Goal: Task Accomplishment & Management: Complete application form

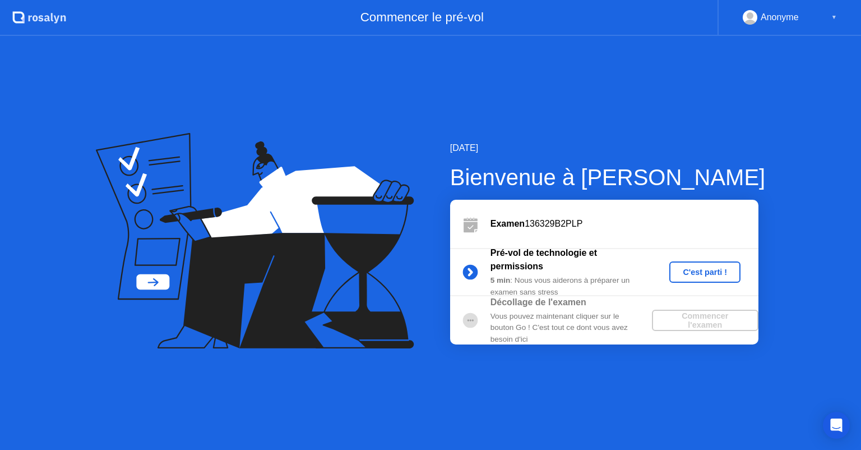
click at [695, 270] on div "C'est parti !" at bounding box center [705, 271] width 62 height 9
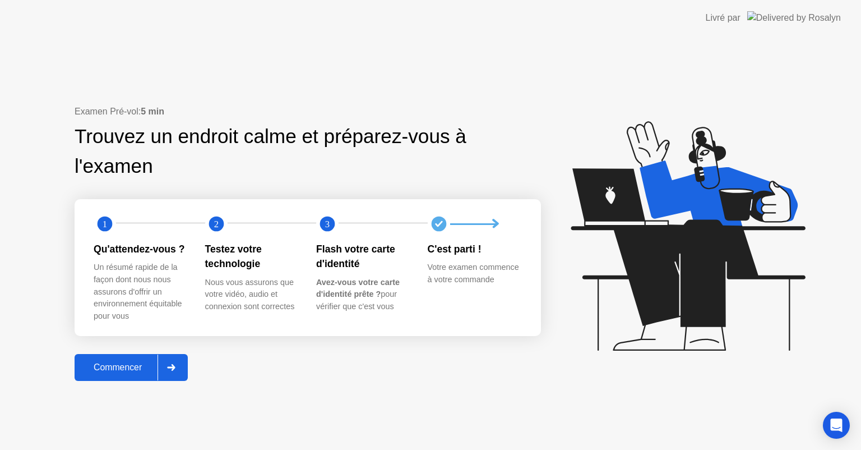
click at [126, 369] on div "Commencer" at bounding box center [118, 367] width 80 height 10
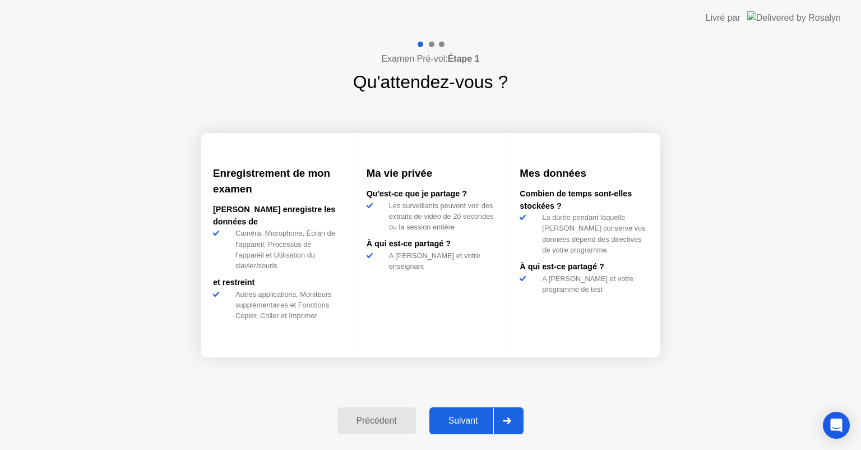
click at [462, 420] on div "Suivant" at bounding box center [463, 420] width 61 height 10
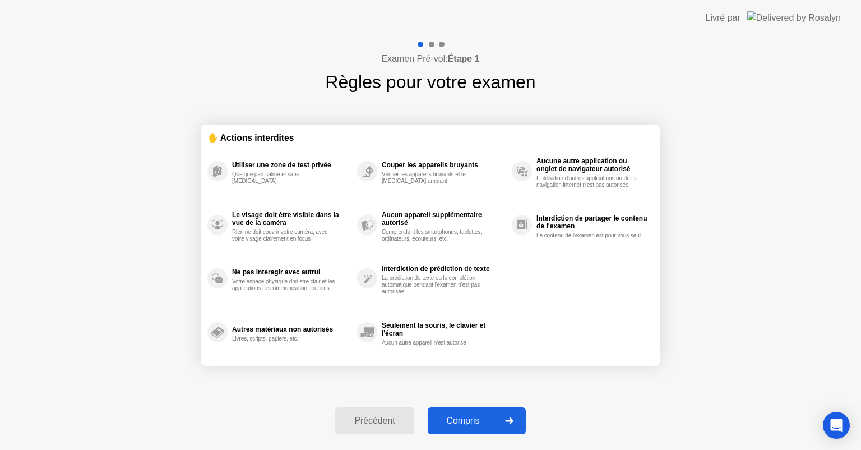
click at [462, 420] on div "Compris" at bounding box center [463, 420] width 64 height 10
select select "**********"
select select "*******"
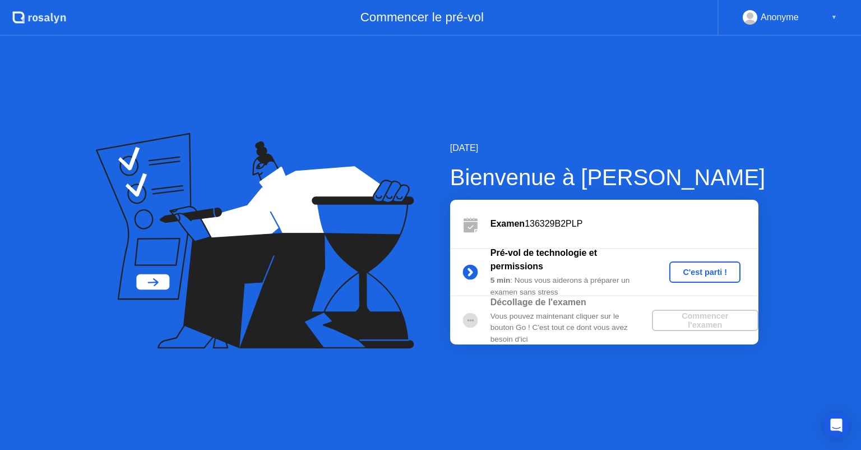
click at [693, 274] on div "C'est parti !" at bounding box center [705, 271] width 62 height 9
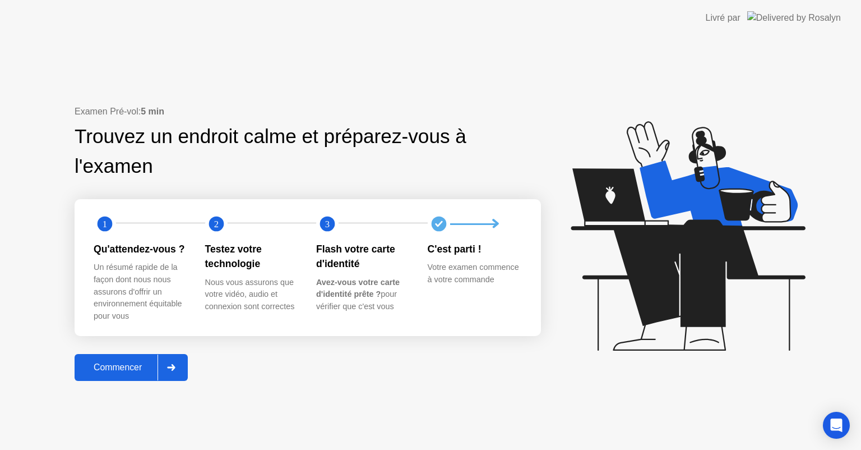
click at [144, 364] on div "Commencer" at bounding box center [118, 367] width 80 height 10
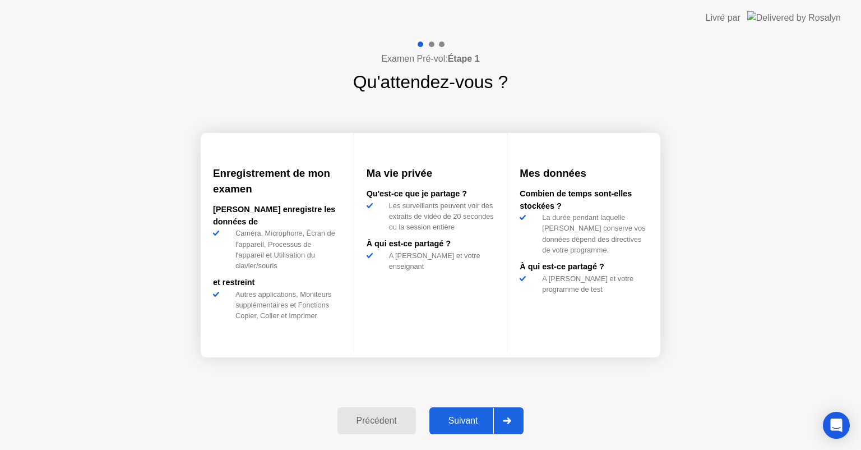
click at [455, 422] on div "Suivant" at bounding box center [463, 420] width 61 height 10
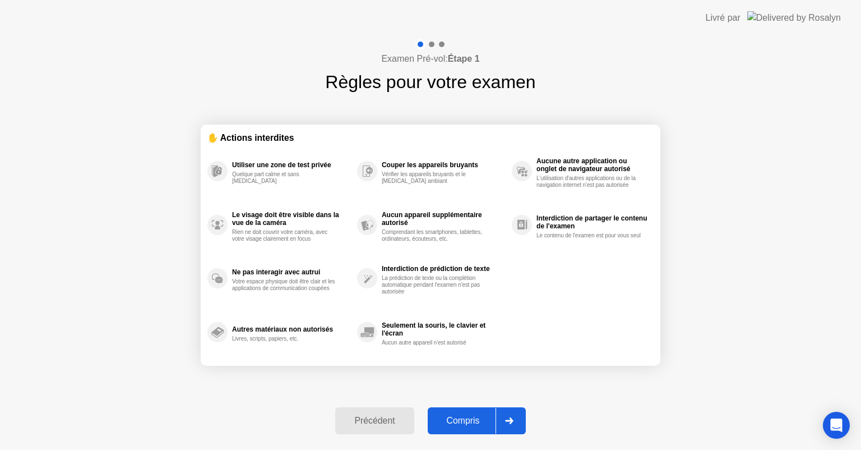
click at [468, 415] on div "Compris" at bounding box center [463, 420] width 64 height 10
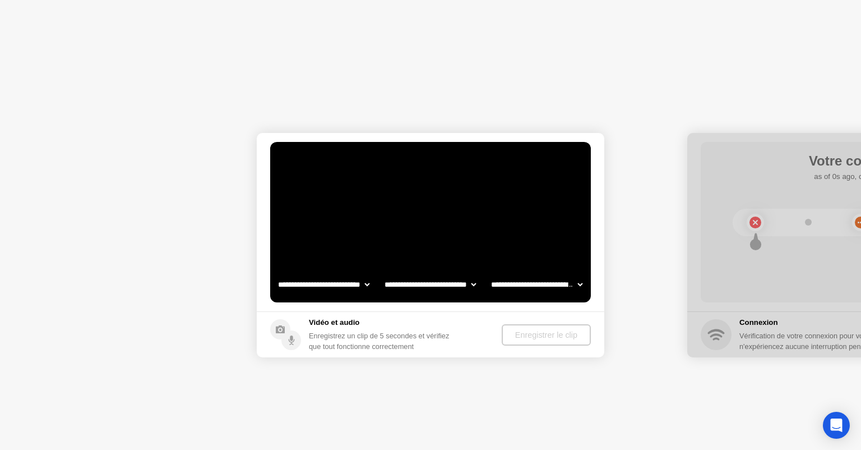
select select "**********"
select select "*******"
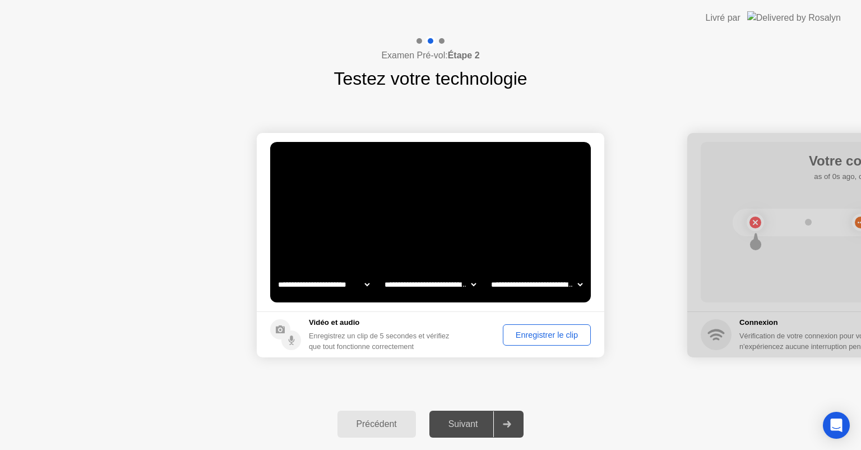
click at [532, 335] on div "Enregistrer le clip" at bounding box center [547, 334] width 80 height 9
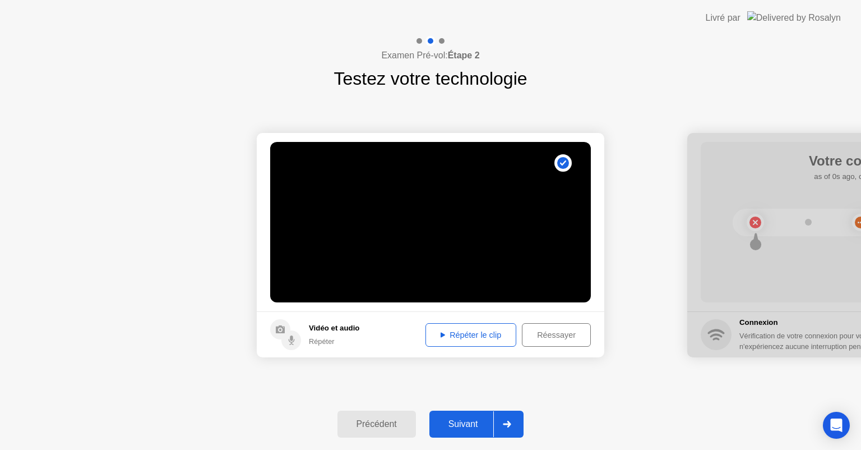
click at [441, 333] on icon at bounding box center [443, 334] width 4 height 5
click at [468, 422] on div "Suivant" at bounding box center [463, 424] width 61 height 10
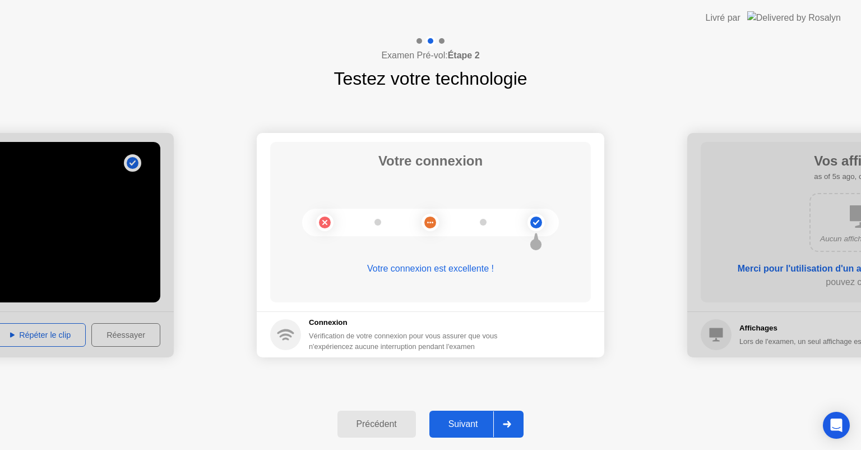
click at [477, 419] on div "Suivant" at bounding box center [463, 424] width 61 height 10
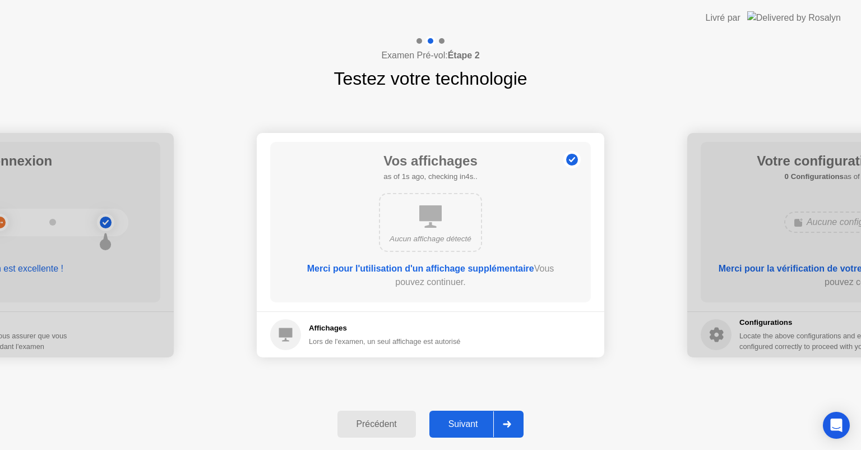
click at [477, 419] on div "Suivant" at bounding box center [463, 424] width 61 height 10
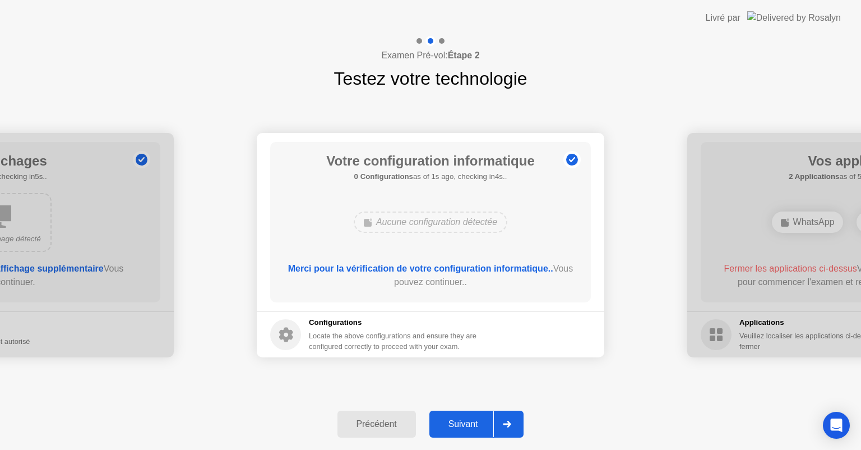
click at [477, 419] on div "Suivant" at bounding box center [463, 424] width 61 height 10
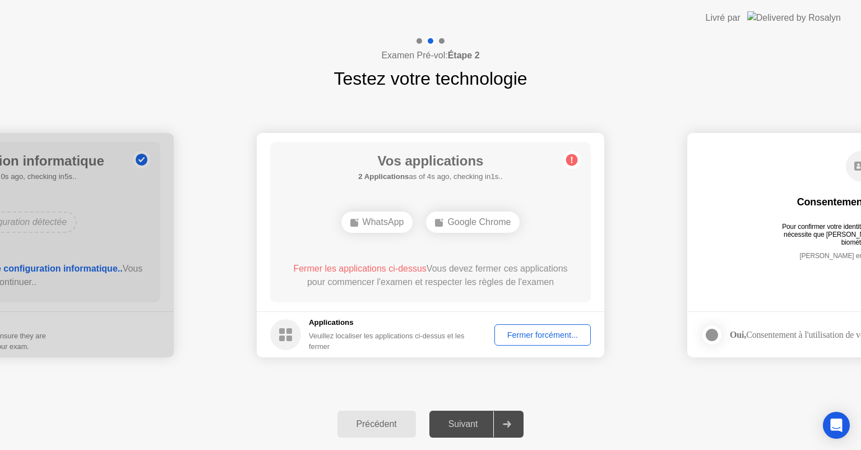
click at [531, 332] on div "Fermer forcément..." at bounding box center [542, 334] width 89 height 9
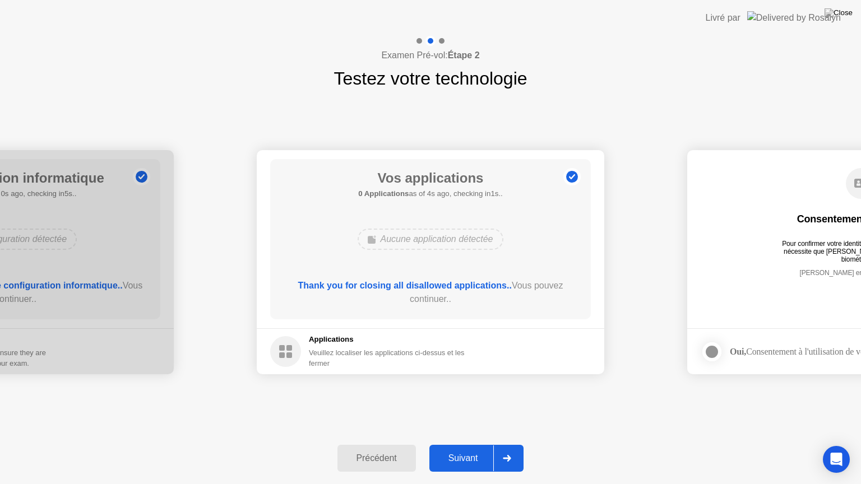
click at [466, 449] on div "Suivant" at bounding box center [463, 459] width 61 height 10
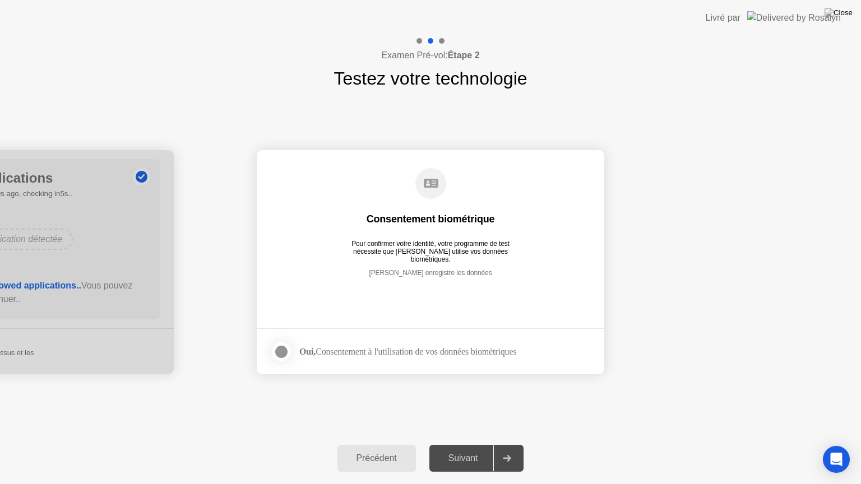
click at [290, 357] on label at bounding box center [284, 352] width 29 height 22
click at [463, 449] on div "Suivant" at bounding box center [463, 459] width 61 height 10
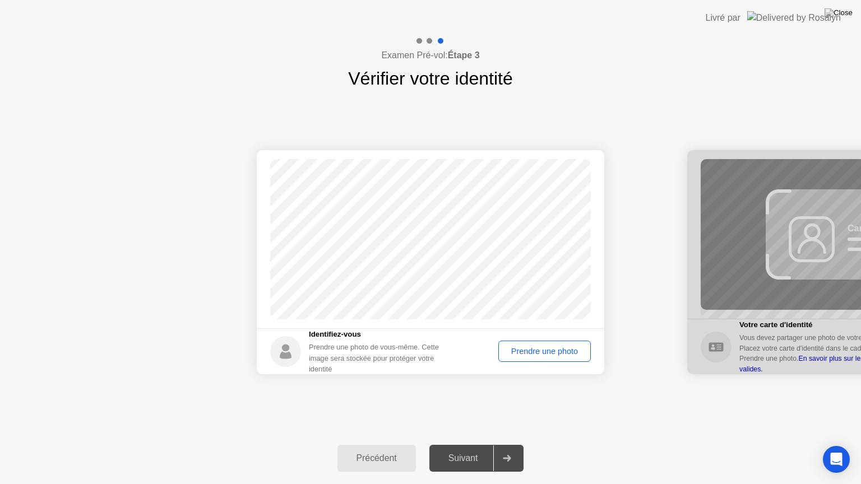
click at [533, 352] on div "Prendre une photo" at bounding box center [544, 351] width 85 height 9
click at [464, 449] on button "Suivant" at bounding box center [476, 458] width 95 height 27
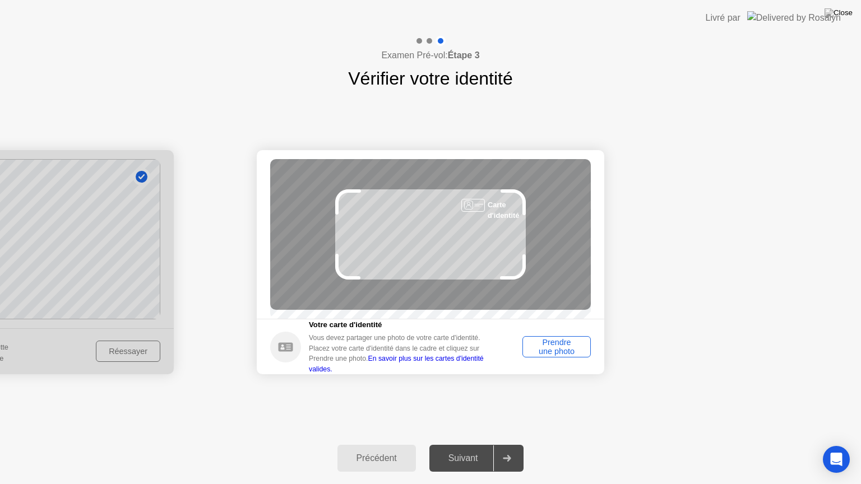
click at [552, 353] on div "Prendre une photo" at bounding box center [556, 347] width 61 height 18
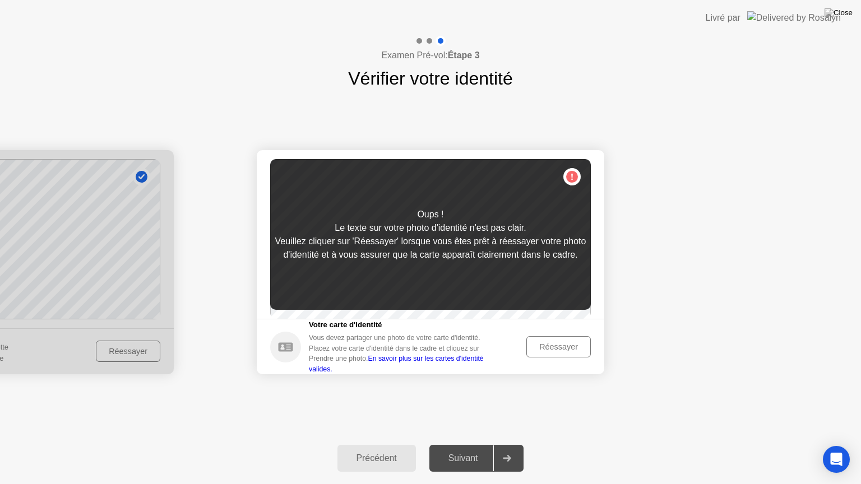
click at [551, 352] on div "Réessayer" at bounding box center [558, 347] width 57 height 9
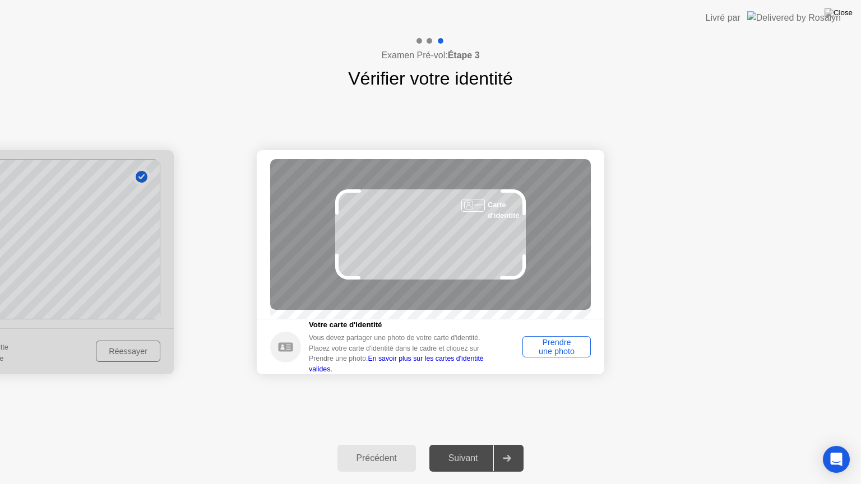
click at [558, 353] on div "Prendre une photo" at bounding box center [556, 347] width 61 height 18
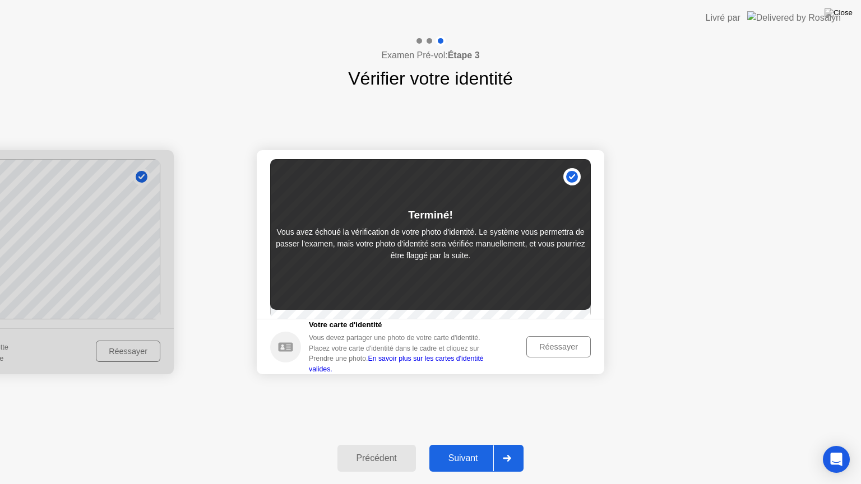
click at [558, 352] on div "Réessayer" at bounding box center [558, 347] width 57 height 9
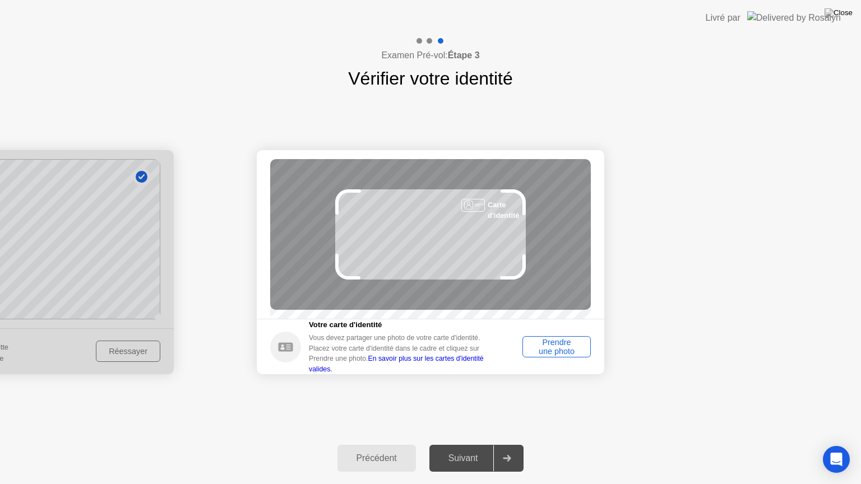
click at [558, 353] on div "Prendre une photo" at bounding box center [556, 347] width 61 height 18
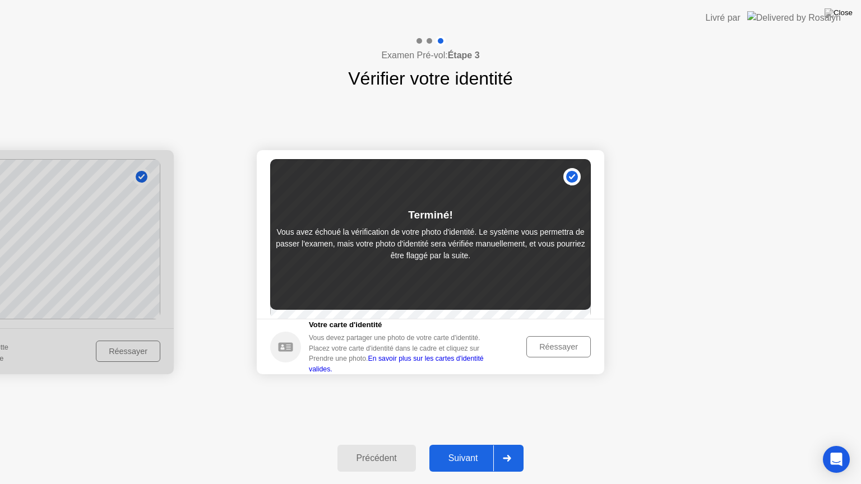
click at [0, 449] on div "Précédent Suivant" at bounding box center [430, 459] width 861 height 52
click at [464, 449] on div "Suivant" at bounding box center [463, 459] width 61 height 10
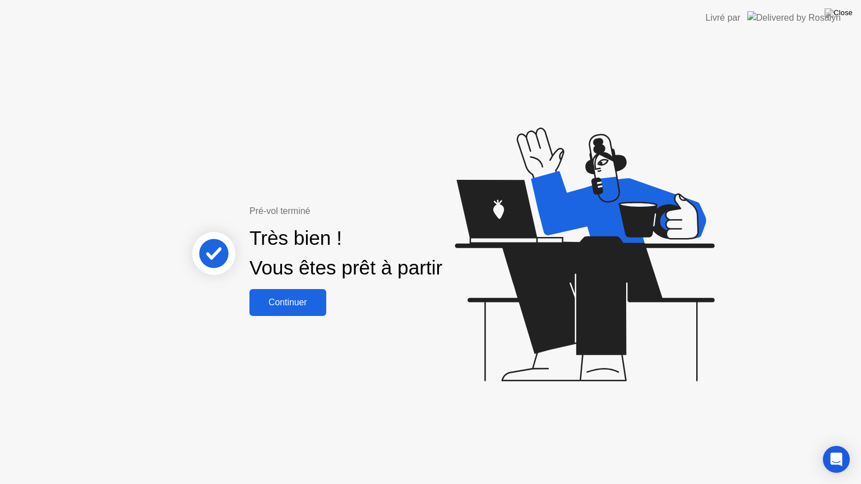
click at [287, 305] on div "Continuer" at bounding box center [288, 303] width 70 height 10
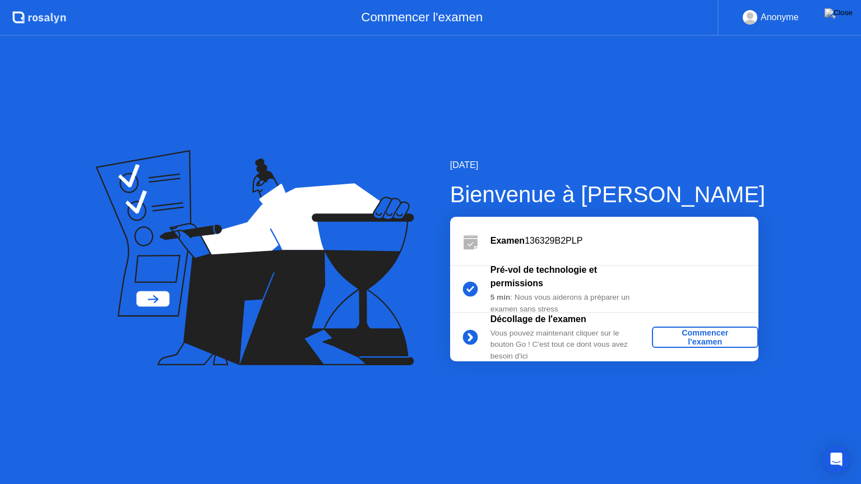
click at [699, 335] on div "Commencer l'examen" at bounding box center [706, 338] width 98 height 18
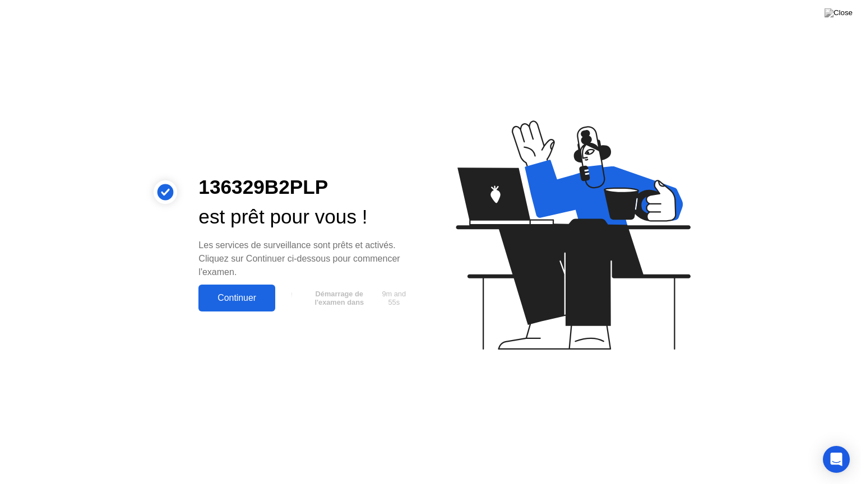
click at [235, 295] on div "Continuer" at bounding box center [237, 298] width 70 height 10
